Goal: Task Accomplishment & Management: Manage account settings

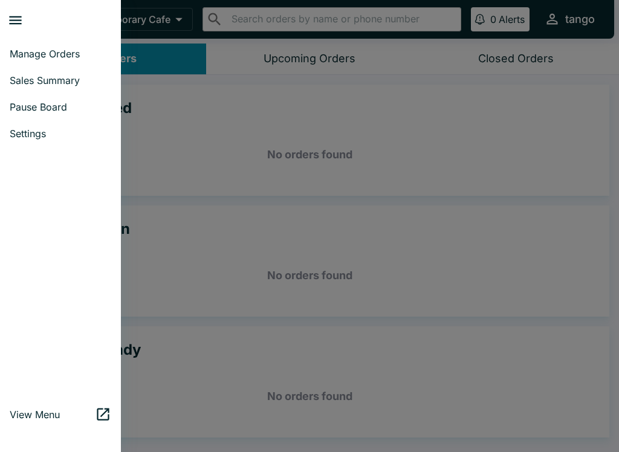
click at [39, 137] on span "Settings" at bounding box center [61, 134] width 102 height 12
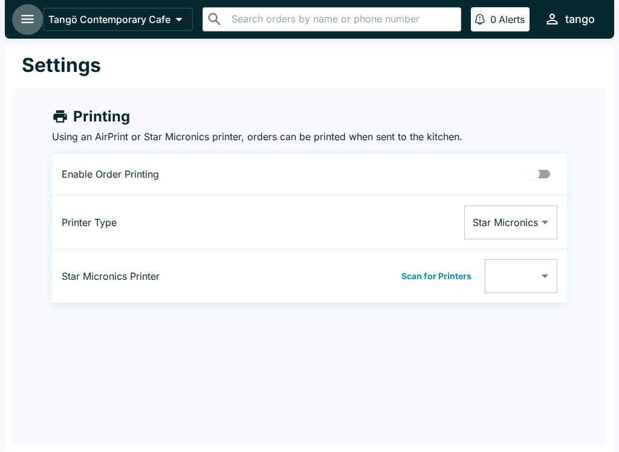
click at [34, 29] on button "open drawer" at bounding box center [27, 19] width 31 height 31
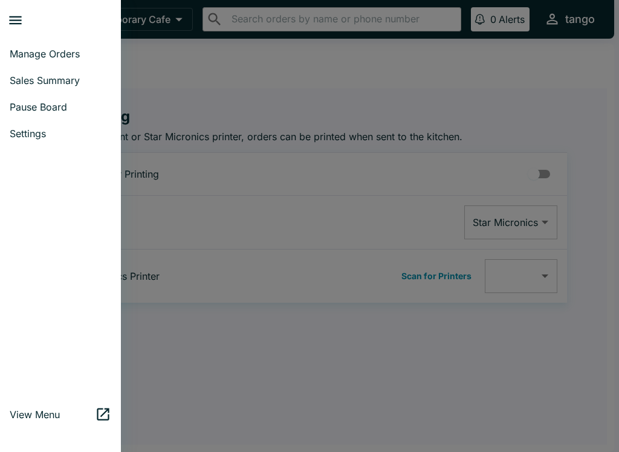
click at [67, 111] on span "Pause Board" at bounding box center [61, 107] width 102 height 12
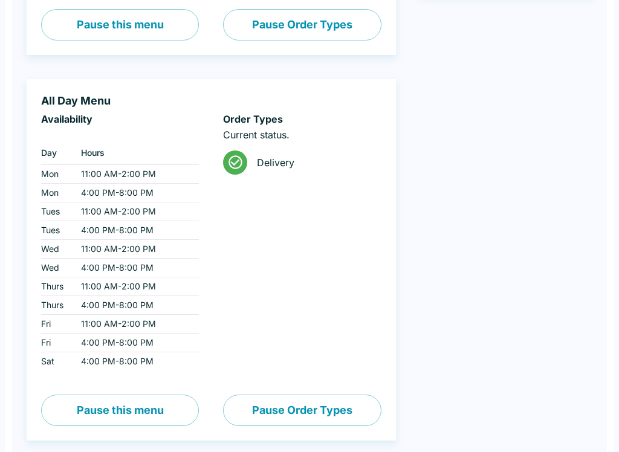
scroll to position [288, 0]
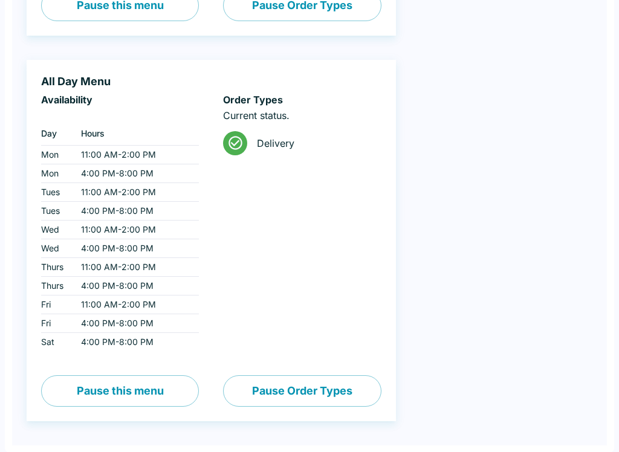
click at [151, 392] on button "Pause this menu" at bounding box center [120, 390] width 158 height 31
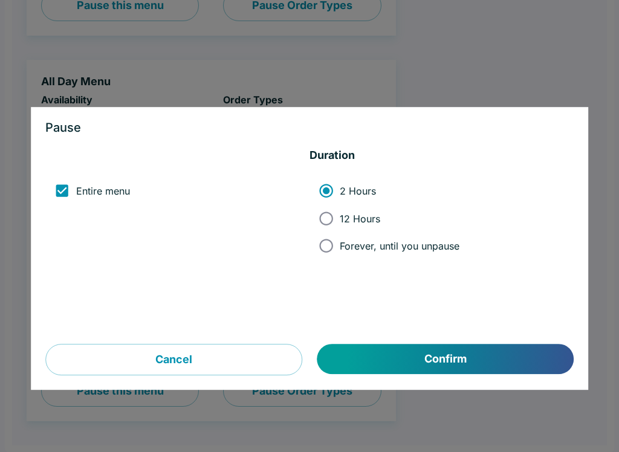
click at [404, 245] on span "Forever, until you unpause" at bounding box center [400, 246] width 120 height 12
click at [340, 245] on input "Forever, until you unpause" at bounding box center [326, 245] width 27 height 27
radio input "true"
click at [377, 219] on span "12 Hours" at bounding box center [360, 219] width 41 height 12
click at [340, 219] on input "12 Hours" at bounding box center [326, 218] width 27 height 27
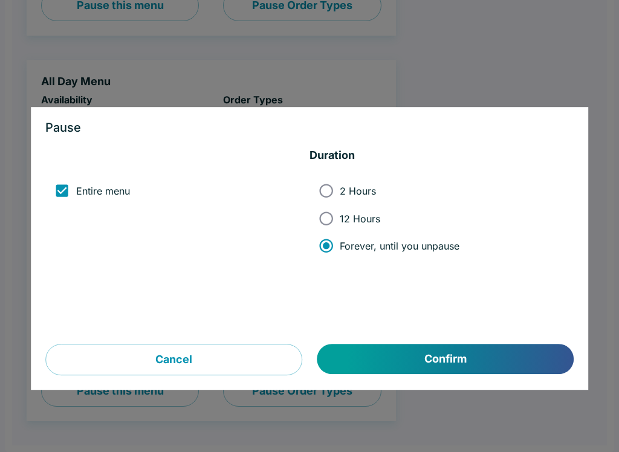
radio input "true"
click at [463, 357] on button "Confirm" at bounding box center [445, 360] width 256 height 30
